Goal: Information Seeking & Learning: Check status

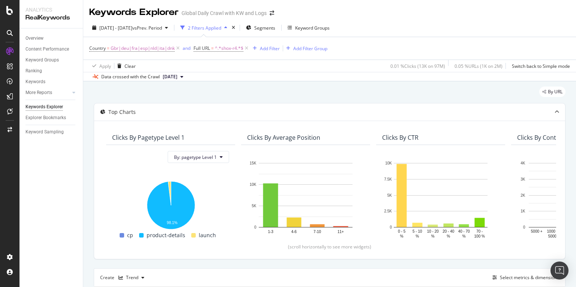
scroll to position [0, 3048]
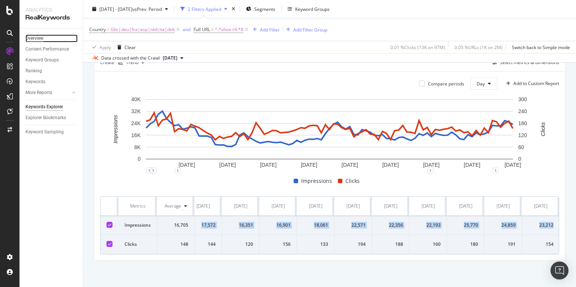
click at [36, 36] on div "Overview" at bounding box center [34, 38] width 18 height 8
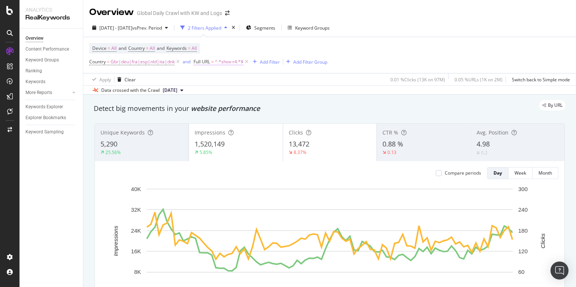
click at [227, 61] on span "^.*shox-r4.*$" at bounding box center [229, 62] width 28 height 10
click at [211, 94] on input "shox-r4" at bounding box center [235, 93] width 71 height 12
paste input "air-max-dn8"
type input "air-max-dn"
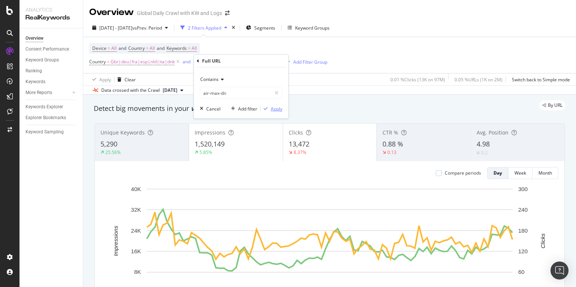
click at [277, 108] on div "Apply" at bounding box center [277, 108] width 12 height 6
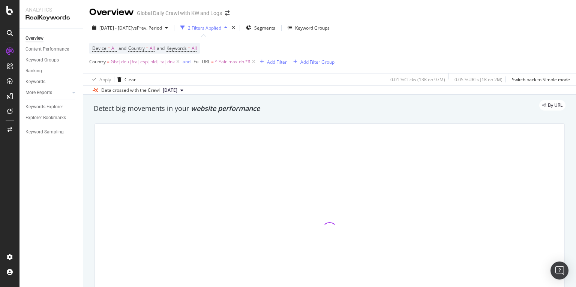
click at [155, 61] on span "Gbr|deu|fra|esp|nld|ita|dnk" at bounding box center [143, 62] width 64 height 10
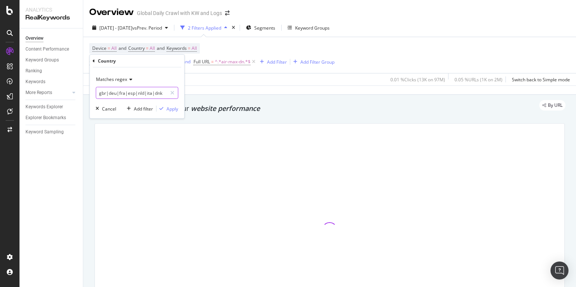
click at [162, 93] on input "gbr|deu|fra|esp|nld|ita|dnk" at bounding box center [131, 93] width 71 height 12
click at [157, 93] on input "gbr|deu|fra|esp|nld|ita|dnk" at bounding box center [131, 93] width 71 height 12
click at [139, 92] on input "gbr|deu|fra|esp|nld|ita" at bounding box center [131, 93] width 71 height 12
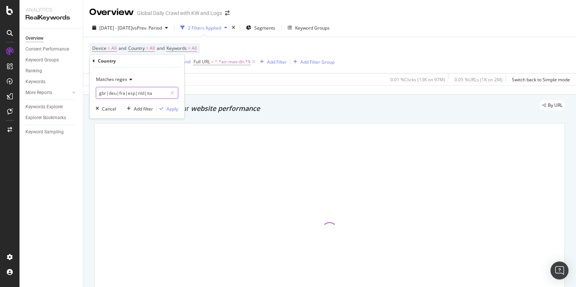
click at [139, 92] on input "gbr|deu|fra|esp|nld|ita" at bounding box center [131, 93] width 71 height 12
type input "gbr|deu|fra|esp|ita"
click at [171, 107] on div "Apply" at bounding box center [172, 108] width 12 height 6
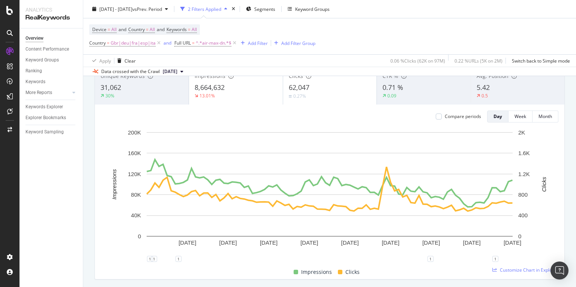
scroll to position [66, 0]
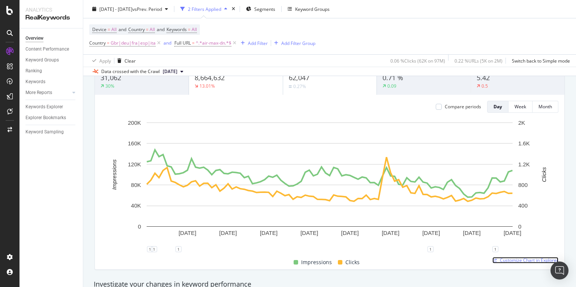
click at [517, 260] on span "Customize Chart in Explorer" at bounding box center [529, 260] width 58 height 6
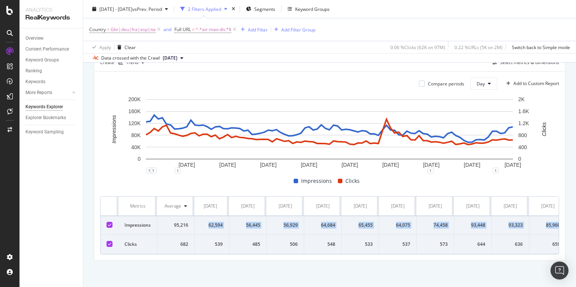
scroll to position [0, 3048]
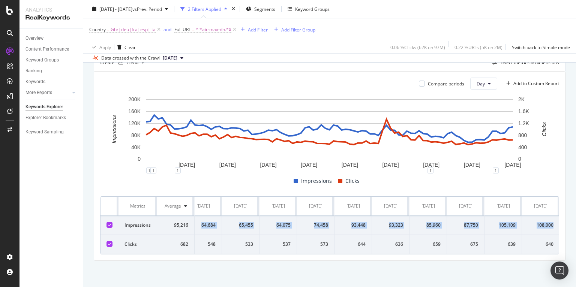
drag, startPoint x: 207, startPoint y: 219, endPoint x: 553, endPoint y: 221, distance: 346.1
copy tr "124,737 126,641 147,533 134,626 138,661 117,079 114,761 100,842 101,671 103,737…"
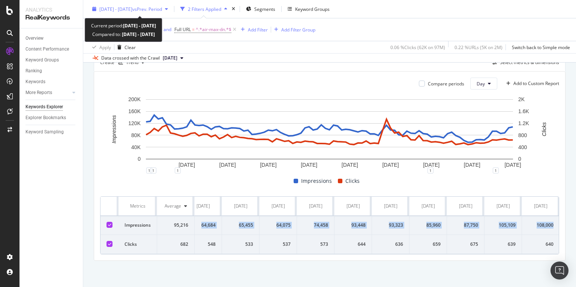
click at [162, 9] on span "vs Prev. Period" at bounding box center [147, 9] width 30 height 6
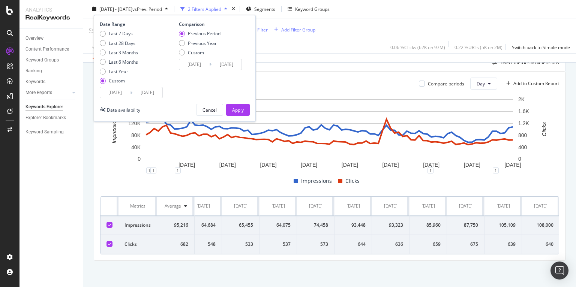
click at [114, 92] on input "[DATE]" at bounding box center [115, 92] width 30 height 10
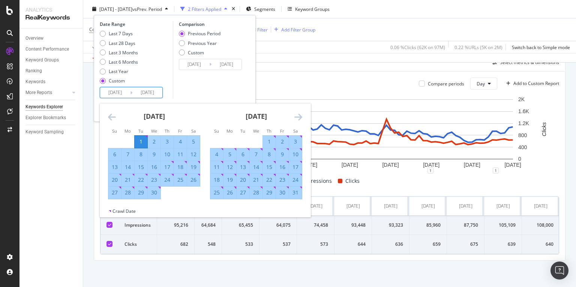
click at [110, 117] on icon "Move backward to switch to the previous month." at bounding box center [112, 116] width 8 height 9
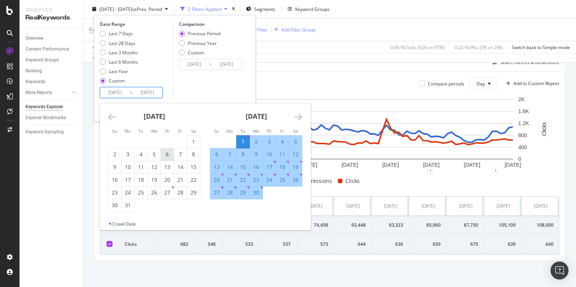
click at [165, 157] on div "6" at bounding box center [167, 154] width 13 height 7
type input "[DATE]"
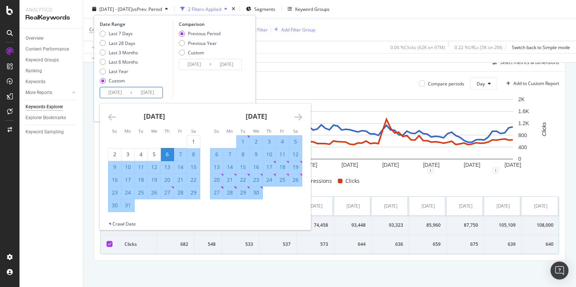
click at [207, 84] on div "Comparison Previous Period Previous Year Custom [DATE] Navigate forward to inte…" at bounding box center [208, 59] width 71 height 77
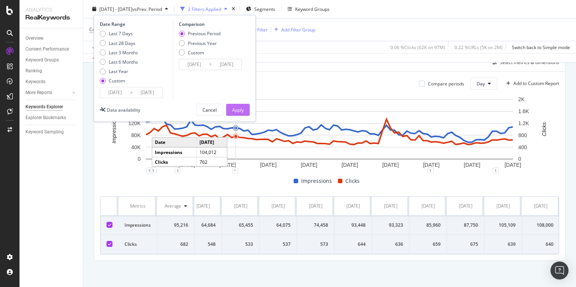
click at [238, 110] on div "Apply" at bounding box center [238, 109] width 12 height 6
